Goal: Task Accomplishment & Management: Use online tool/utility

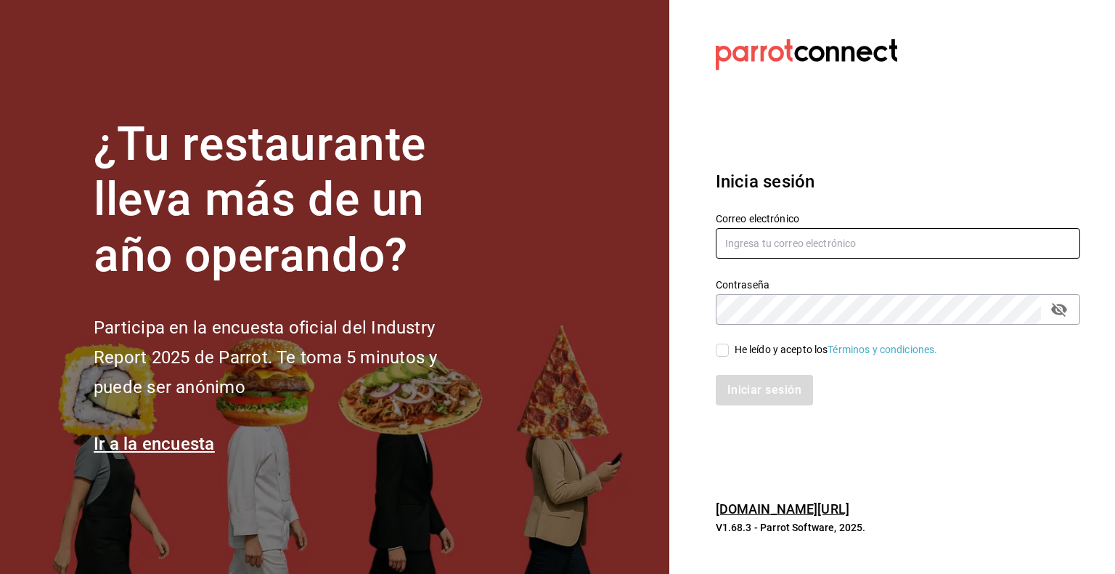
click at [833, 245] on input "text" at bounding box center [898, 243] width 364 height 30
type input "cristian.coronado@costeno.com"
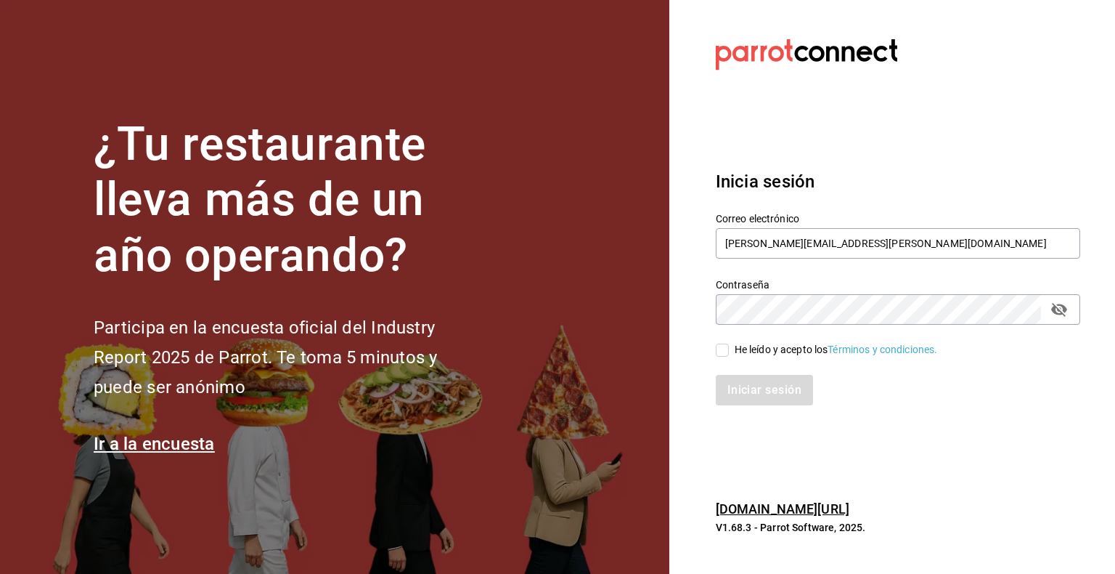
click at [723, 352] on input "He leído y acepto los Términos y condiciones." at bounding box center [722, 349] width 13 height 13
checkbox input "true"
click at [749, 396] on button "Iniciar sesión" at bounding box center [765, 390] width 99 height 30
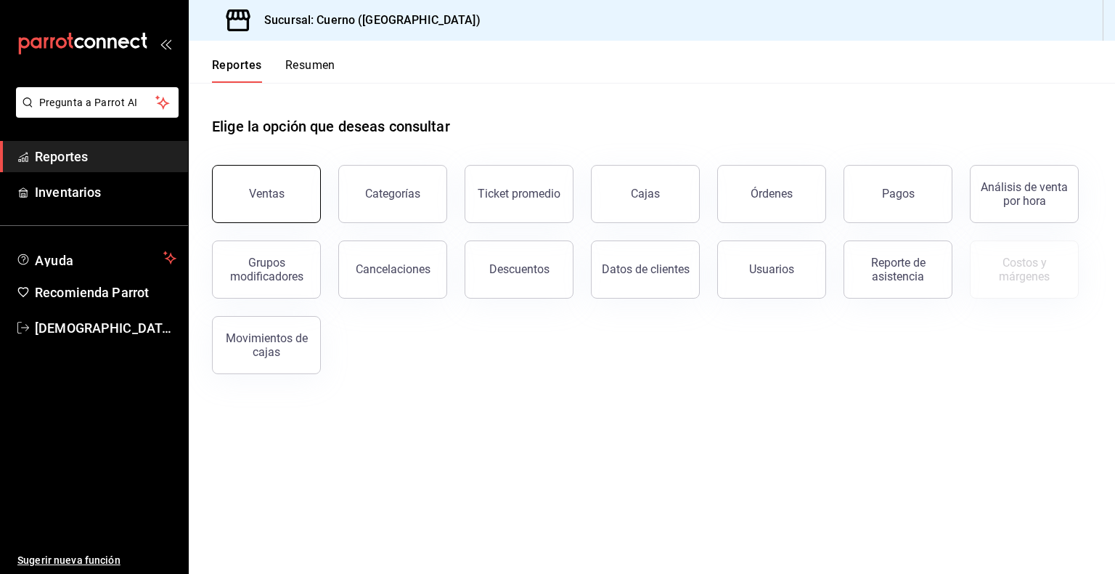
click at [256, 208] on button "Ventas" at bounding box center [266, 194] width 109 height 58
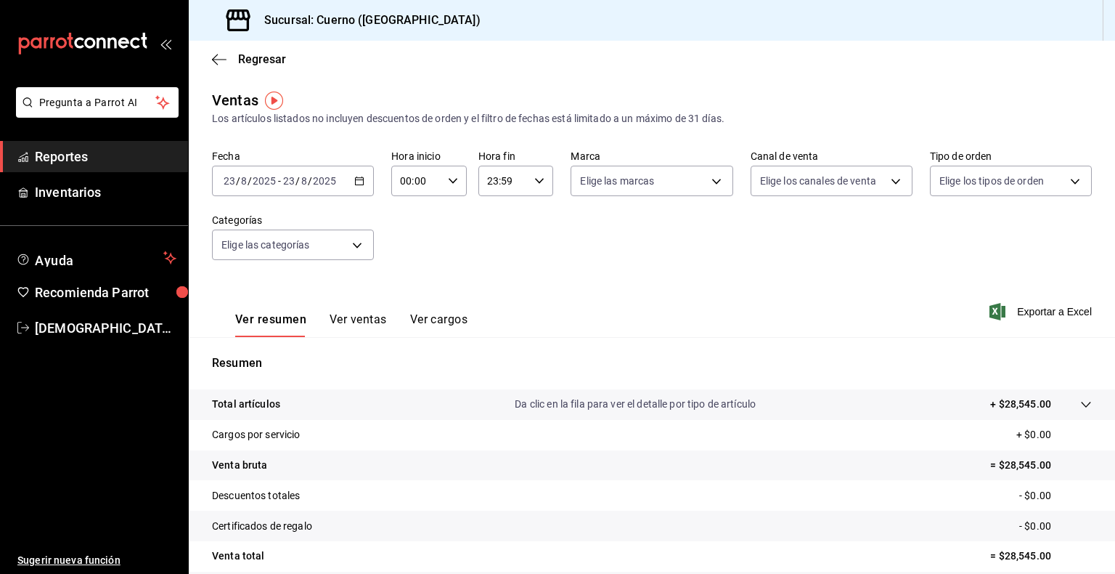
click at [358, 181] on icon "button" at bounding box center [359, 181] width 10 height 10
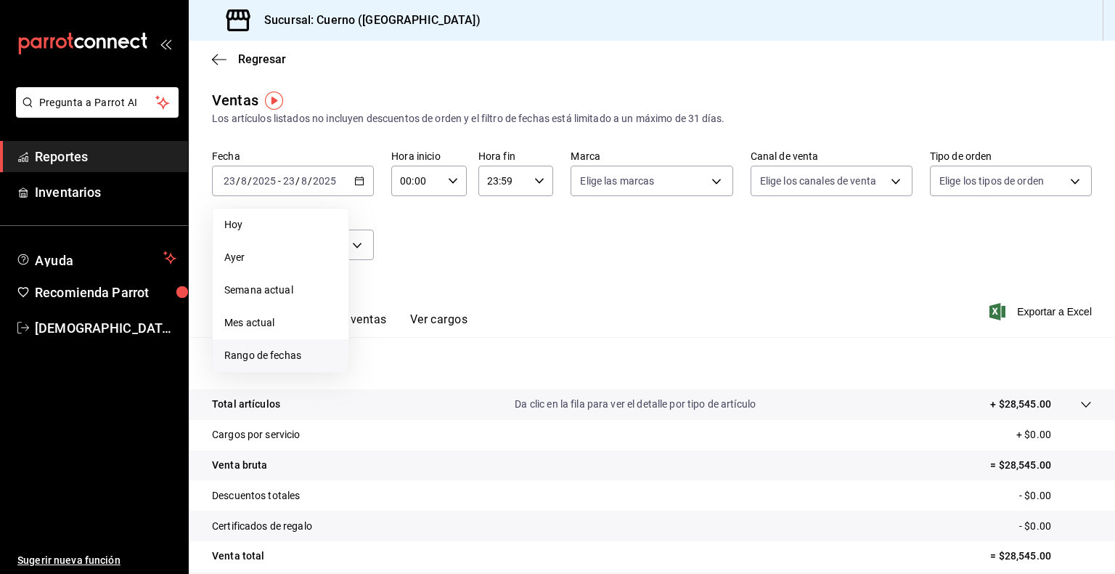
click at [296, 353] on span "Rango de fechas" at bounding box center [280, 355] width 113 height 15
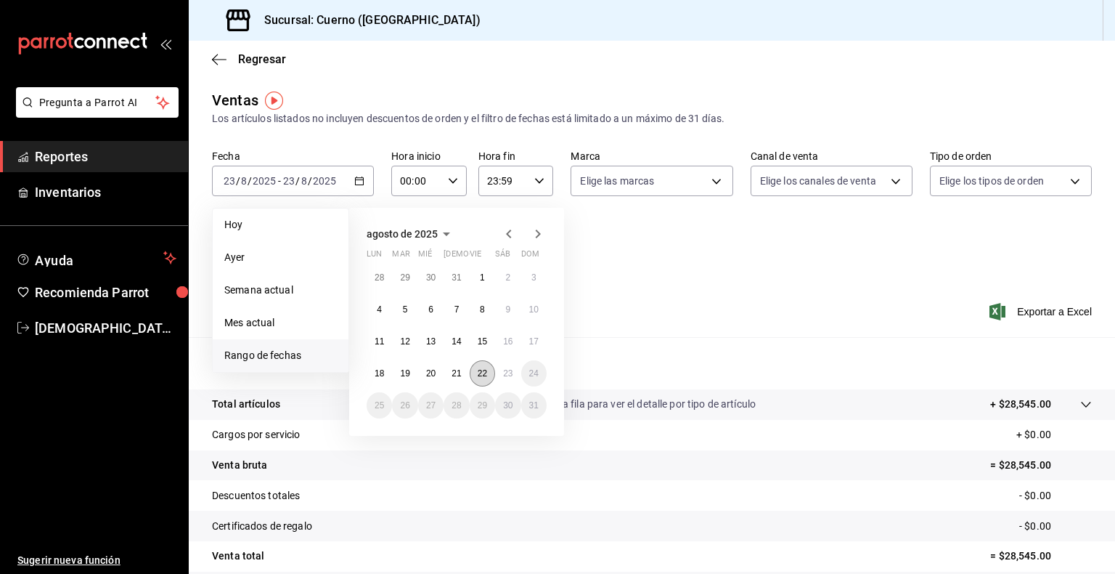
click at [478, 370] on abbr "22" at bounding box center [482, 373] width 9 height 10
click at [516, 364] on button "23" at bounding box center [507, 373] width 25 height 26
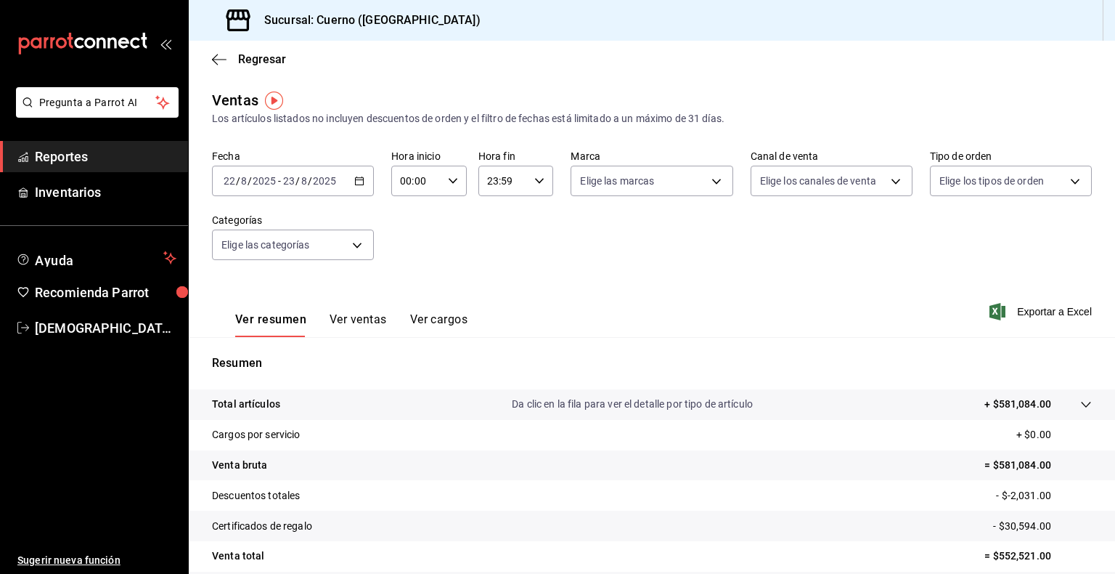
click at [448, 178] on icon "button" at bounding box center [453, 181] width 10 height 10
click at [404, 281] on button "05" at bounding box center [407, 291] width 31 height 29
type input "05:00"
click at [552, 210] on div at bounding box center [557, 287] width 1115 height 574
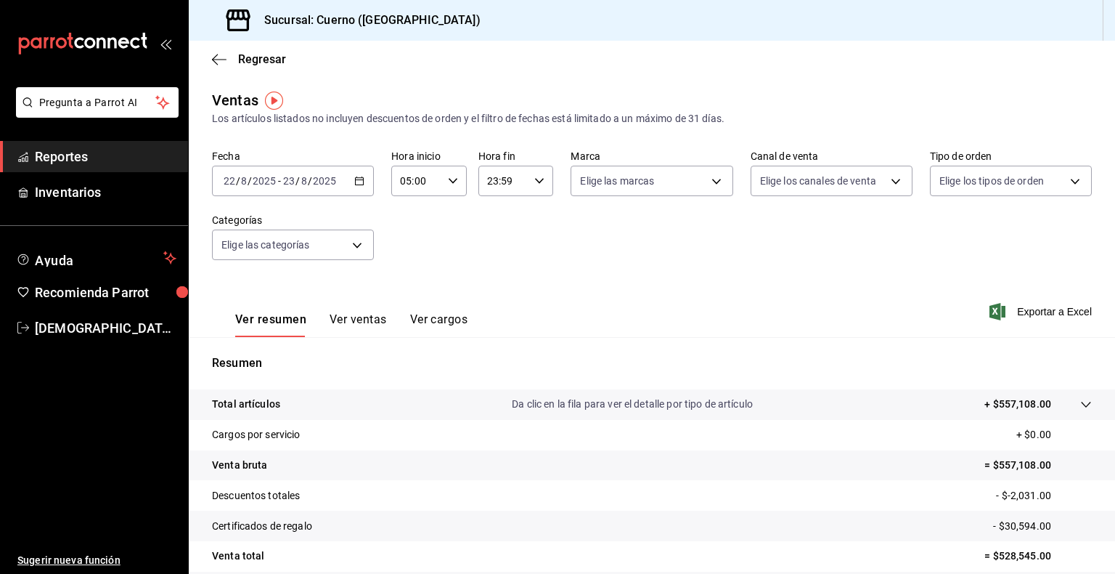
click at [537, 187] on div "23:59 Hora fin" at bounding box center [516, 181] width 76 height 30
click at [488, 234] on span "05" at bounding box center [493, 233] width 14 height 12
click at [628, 257] on div at bounding box center [557, 287] width 1115 height 574
click at [534, 181] on icon "button" at bounding box center [539, 181] width 10 height 10
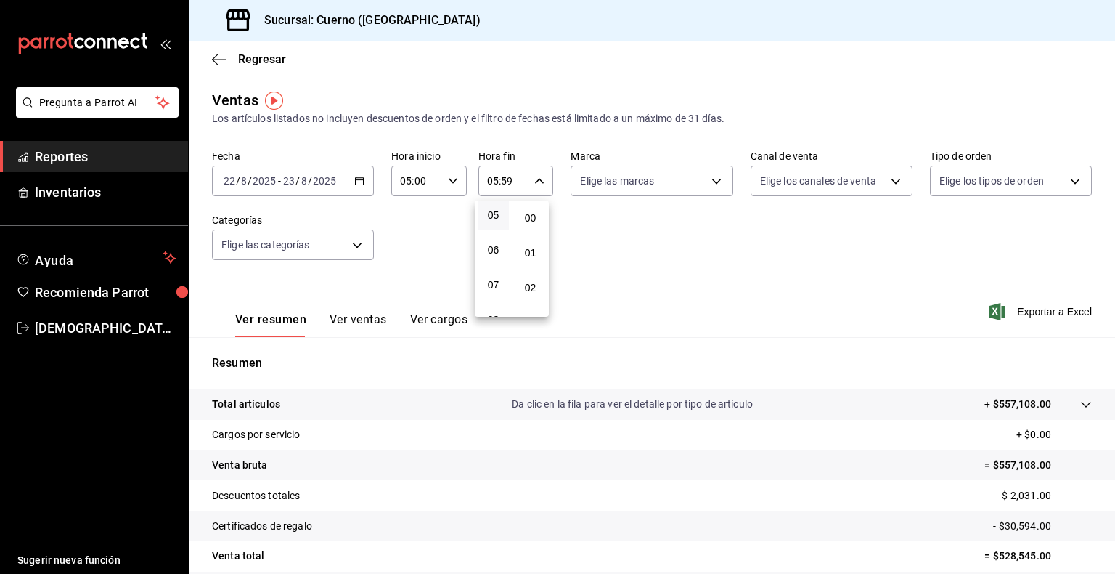
click at [526, 222] on span "00" at bounding box center [530, 218] width 14 height 12
type input "05:00"
click at [653, 271] on div at bounding box center [557, 287] width 1115 height 574
click at [1032, 314] on span "Exportar a Excel" at bounding box center [1042, 311] width 99 height 17
